Goal: Task Accomplishment & Management: Use online tool/utility

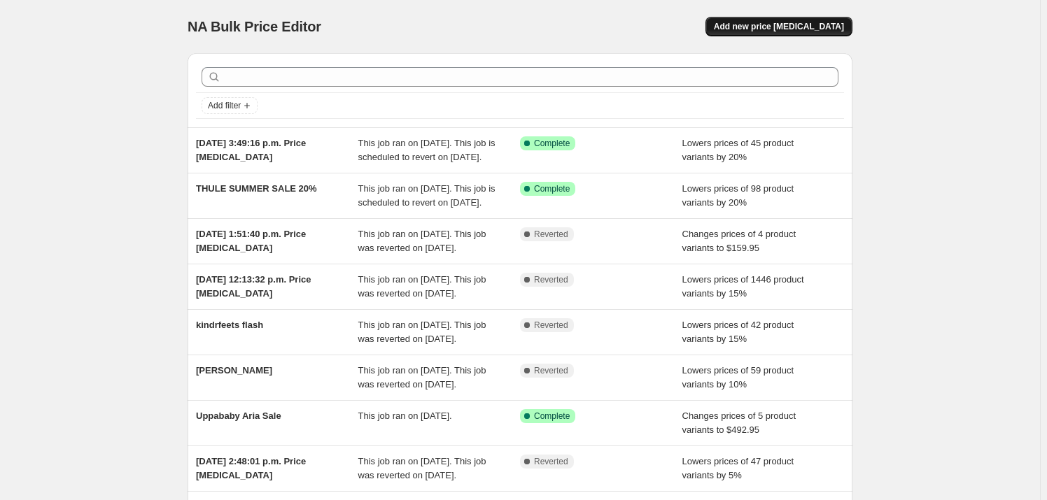
click at [795, 27] on span "Add new price [MEDICAL_DATA]" at bounding box center [779, 26] width 130 height 11
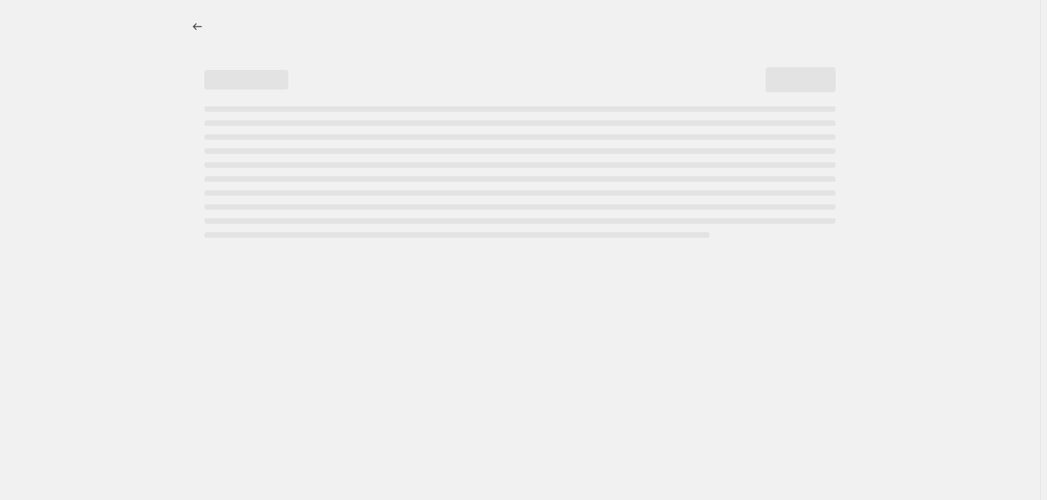
select select "percentage"
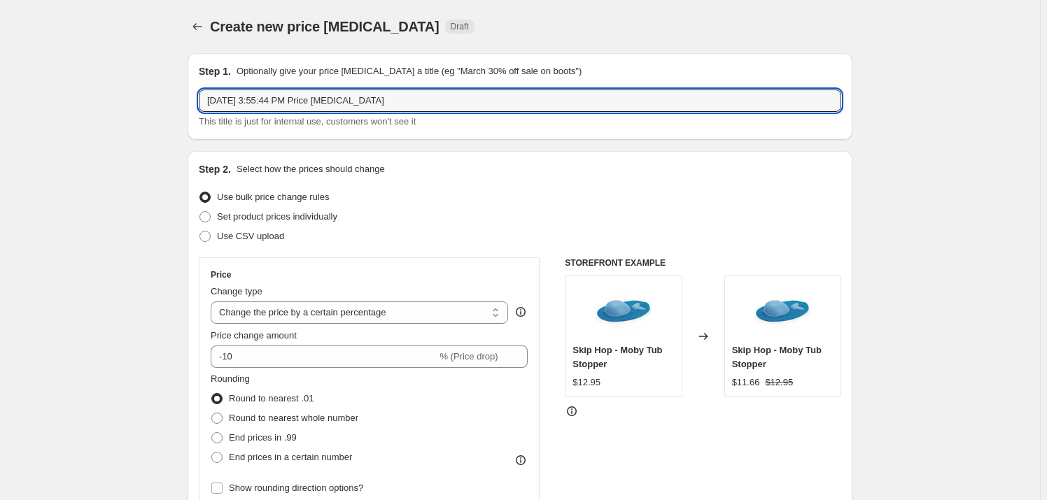
drag, startPoint x: 430, startPoint y: 102, endPoint x: 67, endPoint y: 85, distance: 363.5
type input "Dragonfly Bugaboo 15% off"
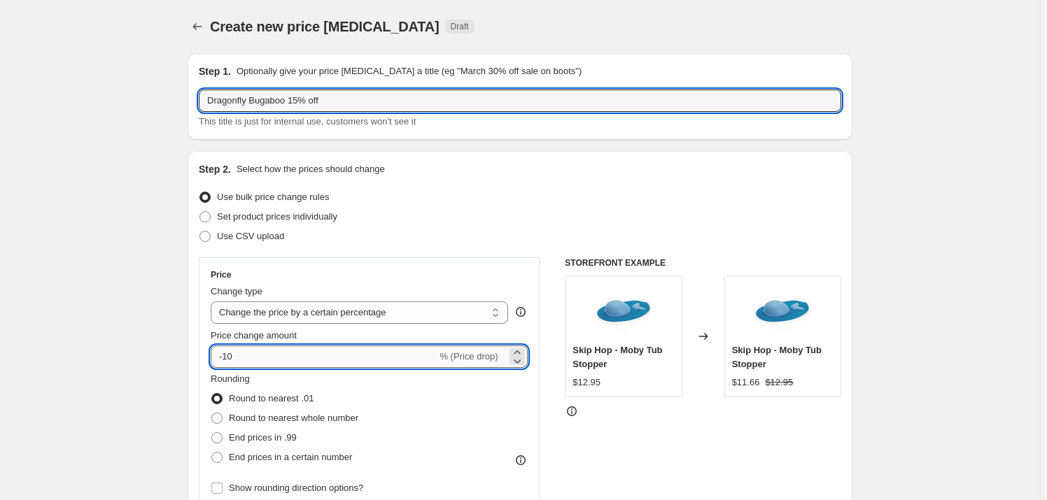
click at [267, 362] on input "-10" at bounding box center [324, 357] width 226 height 22
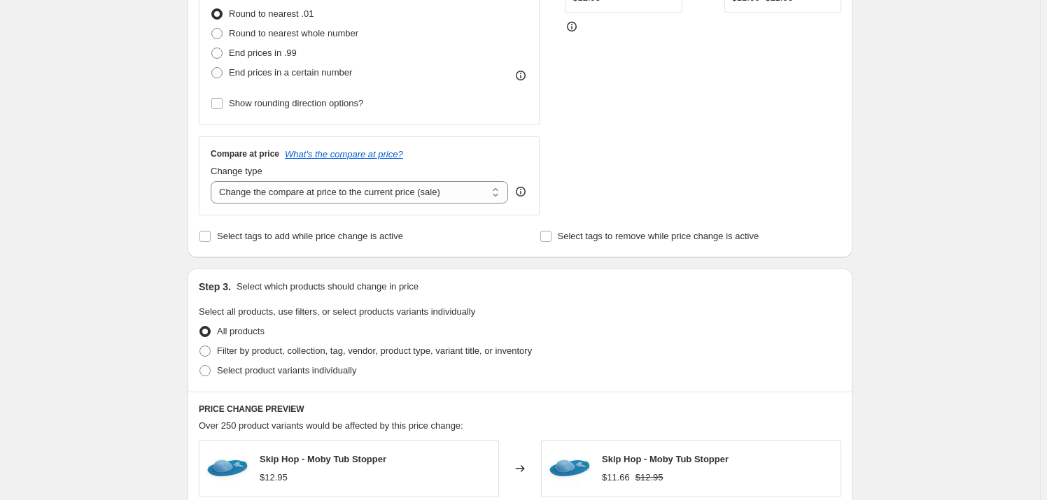
scroll to position [509, 0]
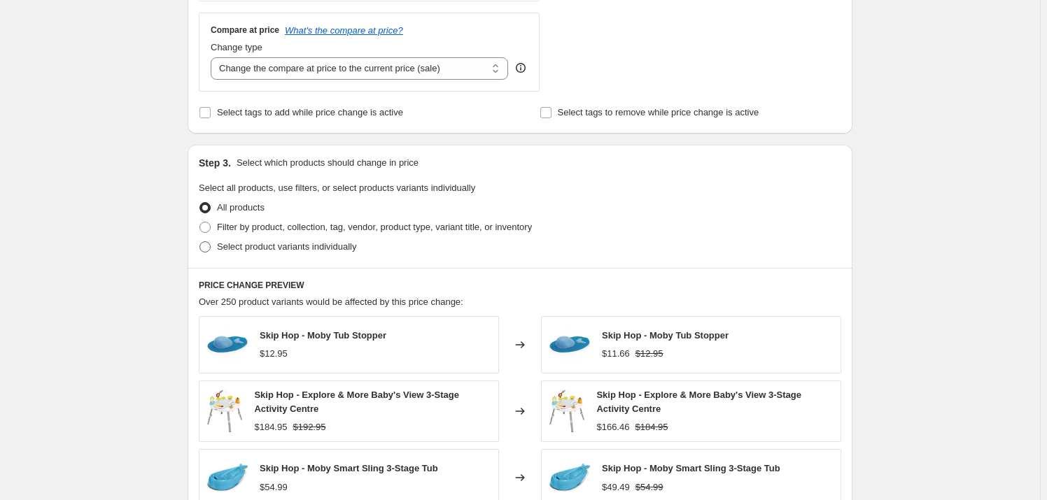
type input "-15"
click at [287, 253] on span "Select product variants individually" at bounding box center [286, 247] width 139 height 14
click at [200, 242] on input "Select product variants individually" at bounding box center [199, 241] width 1 height 1
radio input "true"
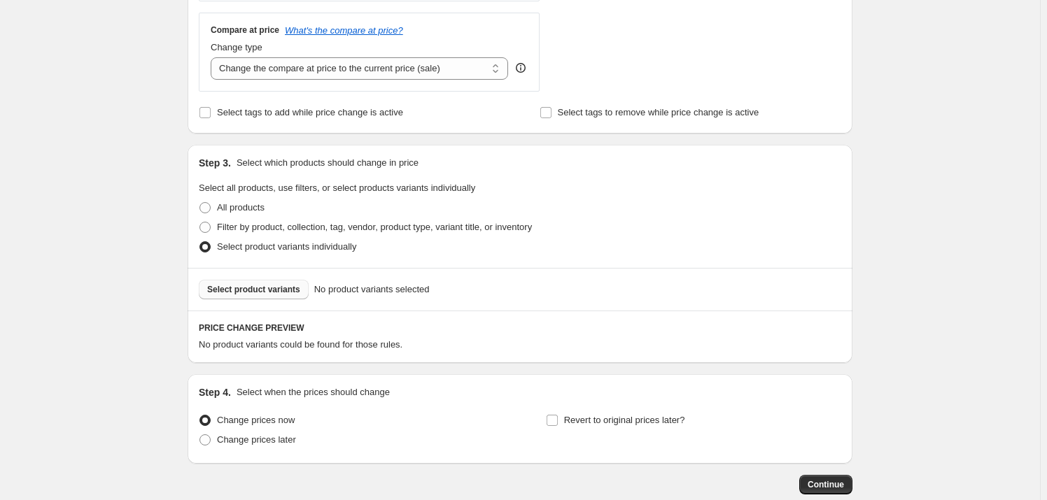
click at [248, 292] on span "Select product variants" at bounding box center [253, 289] width 93 height 11
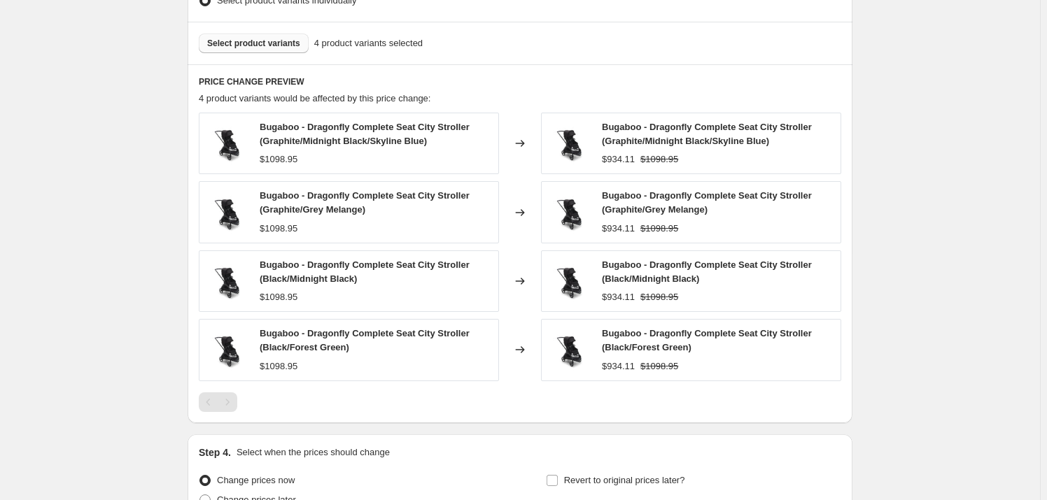
scroll to position [700, 0]
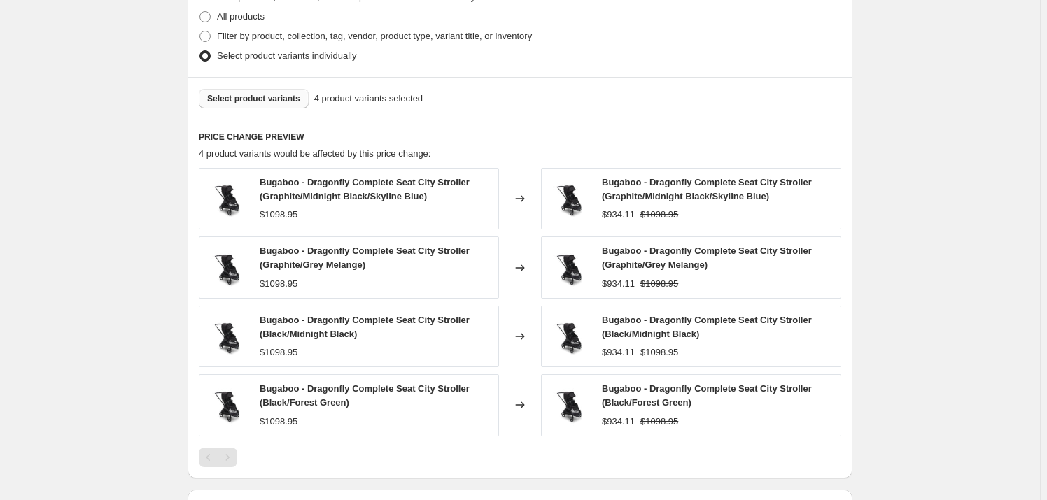
click at [239, 97] on span "Select product variants" at bounding box center [253, 98] width 93 height 11
click at [261, 93] on span "Select product variants" at bounding box center [253, 98] width 93 height 11
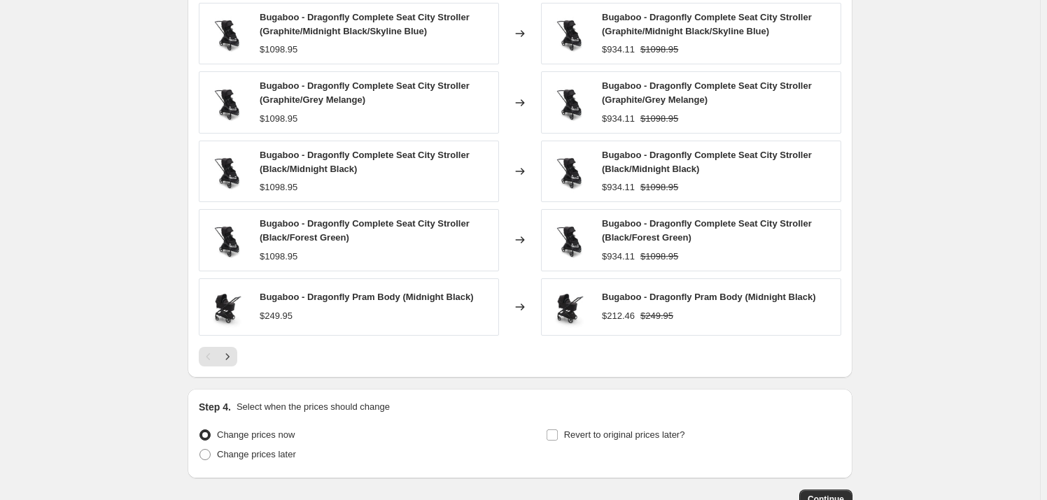
scroll to position [958, 0]
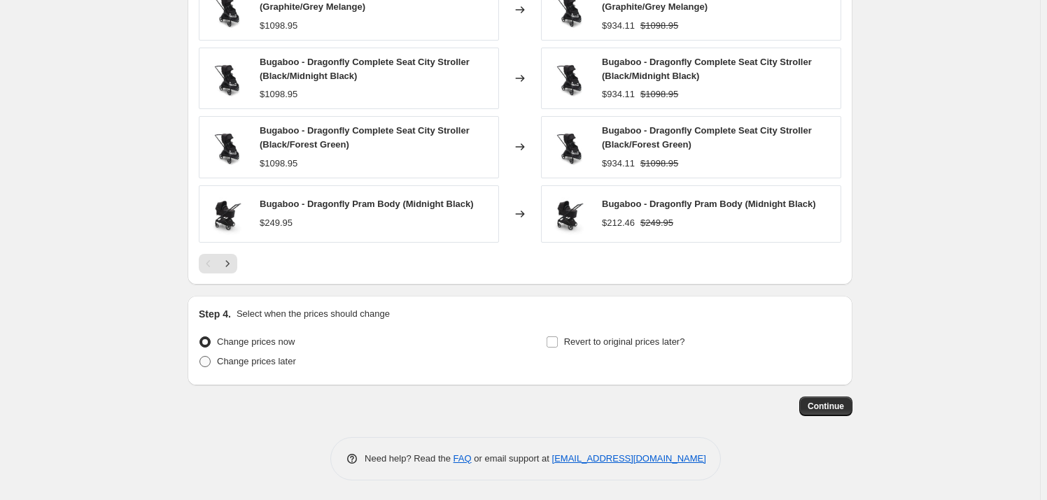
click at [264, 358] on span "Change prices later" at bounding box center [256, 361] width 79 height 10
click at [200, 357] on input "Change prices later" at bounding box center [199, 356] width 1 height 1
radio input "true"
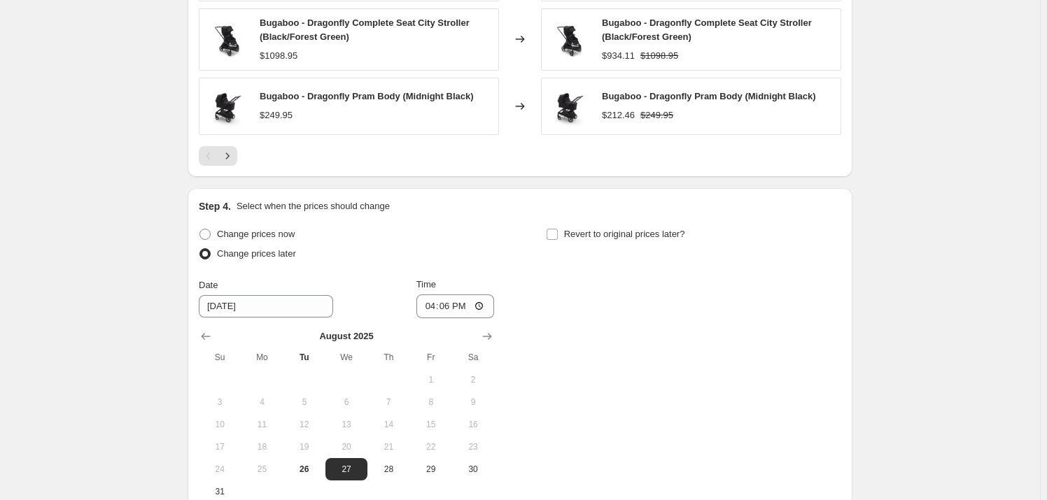
scroll to position [1148, 0]
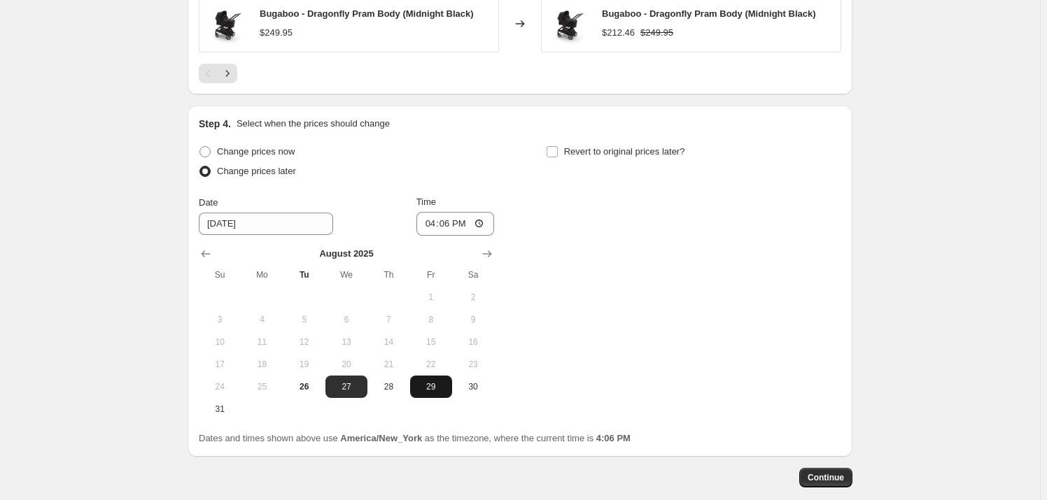
click at [427, 384] on span "29" at bounding box center [431, 386] width 31 height 11
type input "[DATE]"
click at [437, 221] on input "16:06" at bounding box center [455, 224] width 78 height 24
type input "00:00"
click at [582, 146] on span "Revert to original prices later?" at bounding box center [624, 151] width 121 height 10
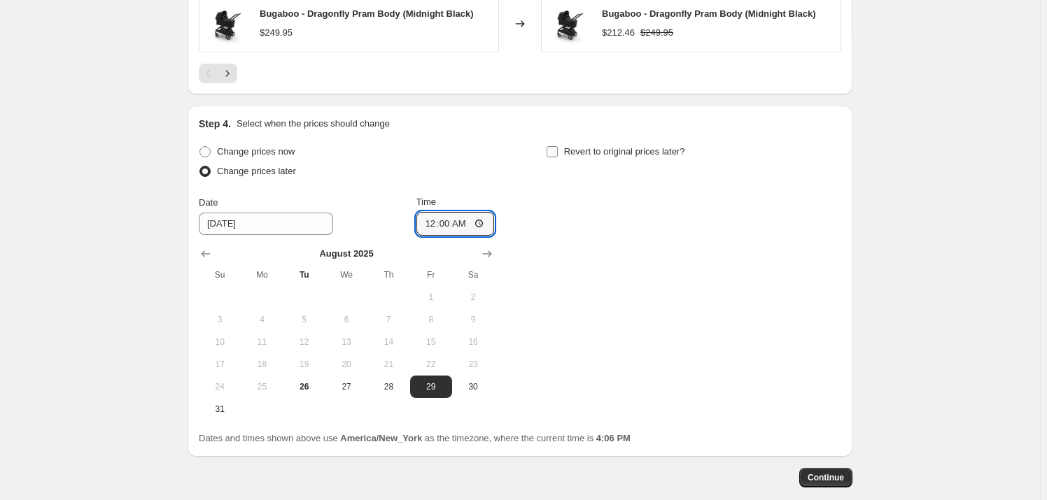
click at [558, 146] on input "Revert to original prices later?" at bounding box center [551, 151] width 11 height 11
checkbox input "true"
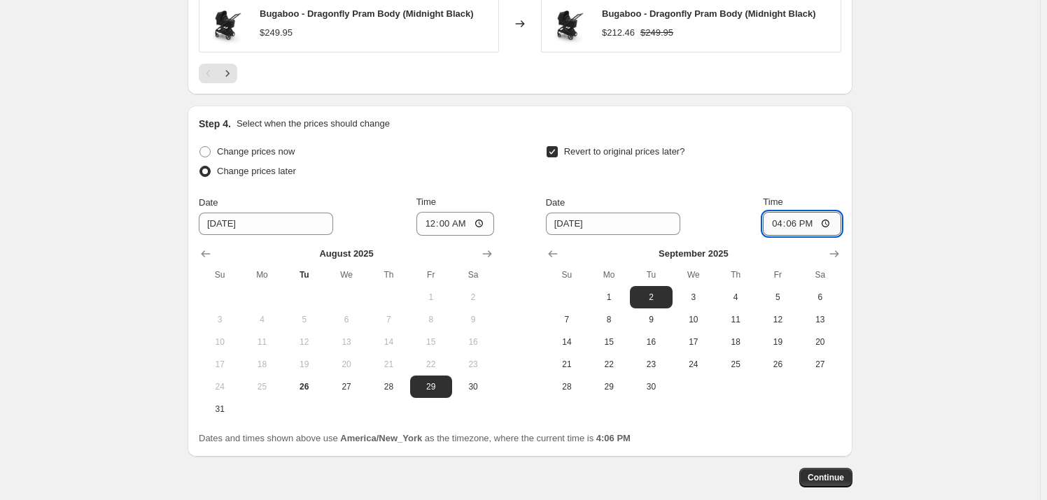
click at [779, 223] on input "16:06" at bounding box center [802, 224] width 78 height 24
type input "23:59"
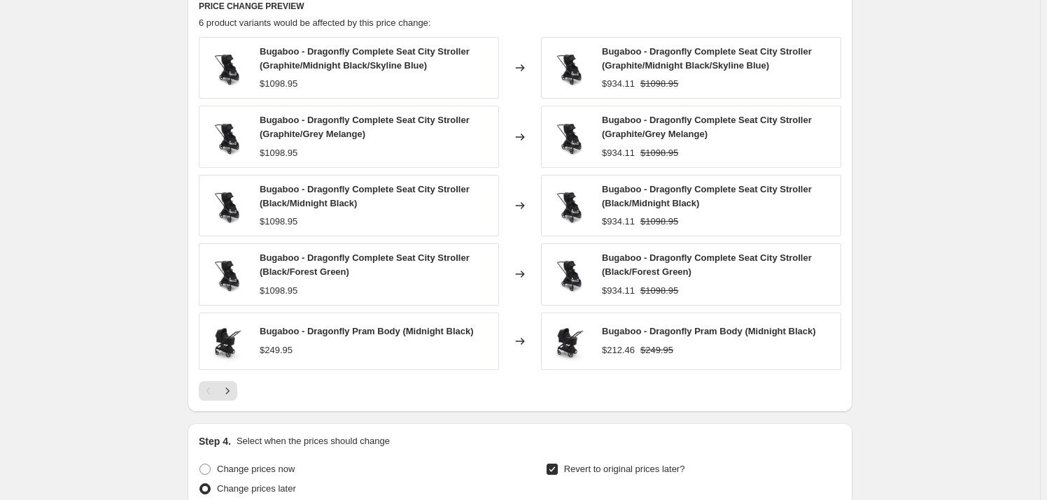
scroll to position [1219, 0]
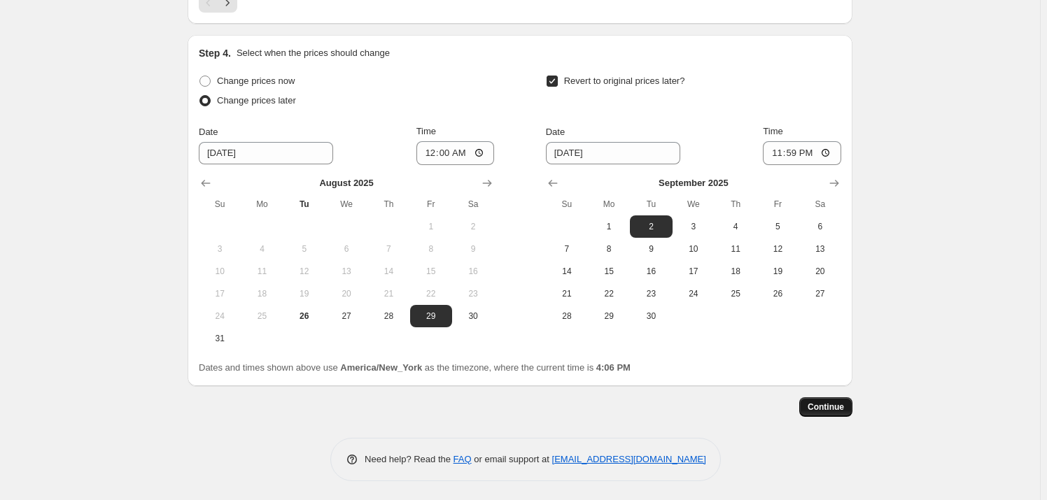
click at [816, 413] on button "Continue" at bounding box center [825, 407] width 53 height 20
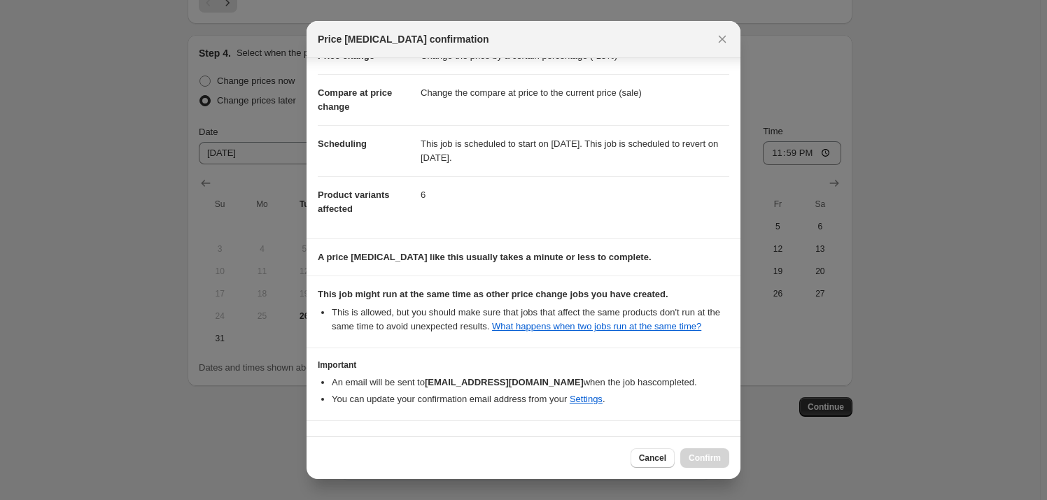
scroll to position [84, 0]
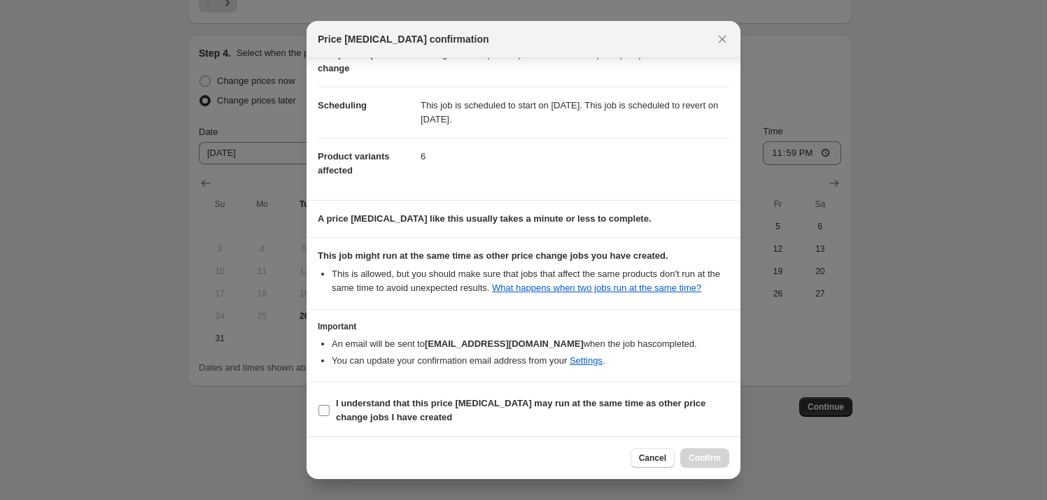
click at [406, 403] on b "I understand that this price [MEDICAL_DATA] may run at the same time as other p…" at bounding box center [520, 410] width 369 height 24
click at [330, 405] on input "I understand that this price [MEDICAL_DATA] may run at the same time as other p…" at bounding box center [323, 410] width 11 height 11
checkbox input "true"
click at [730, 453] on div "Cancel Confirm" at bounding box center [523, 458] width 434 height 43
click at [705, 453] on span "Confirm" at bounding box center [704, 458] width 32 height 11
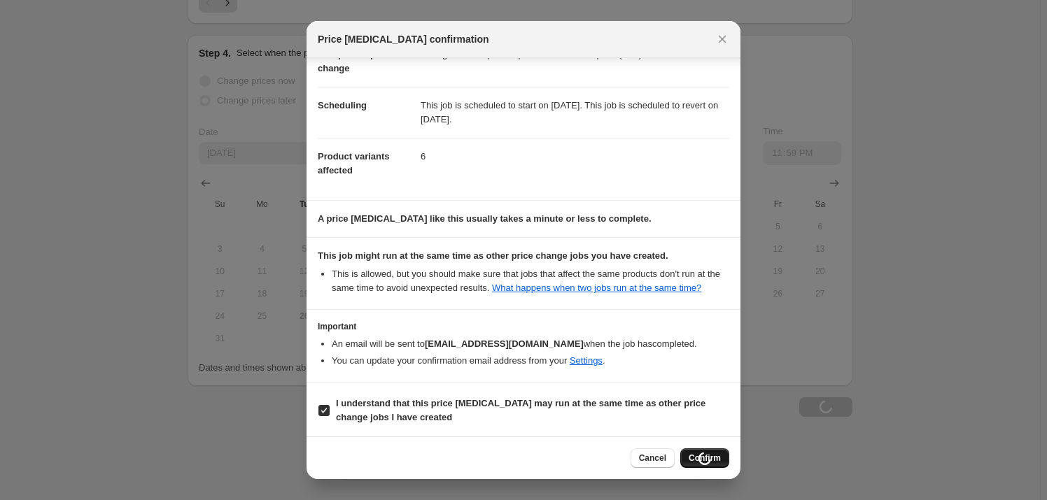
scroll to position [1219, 0]
